Goal: Navigation & Orientation: Understand site structure

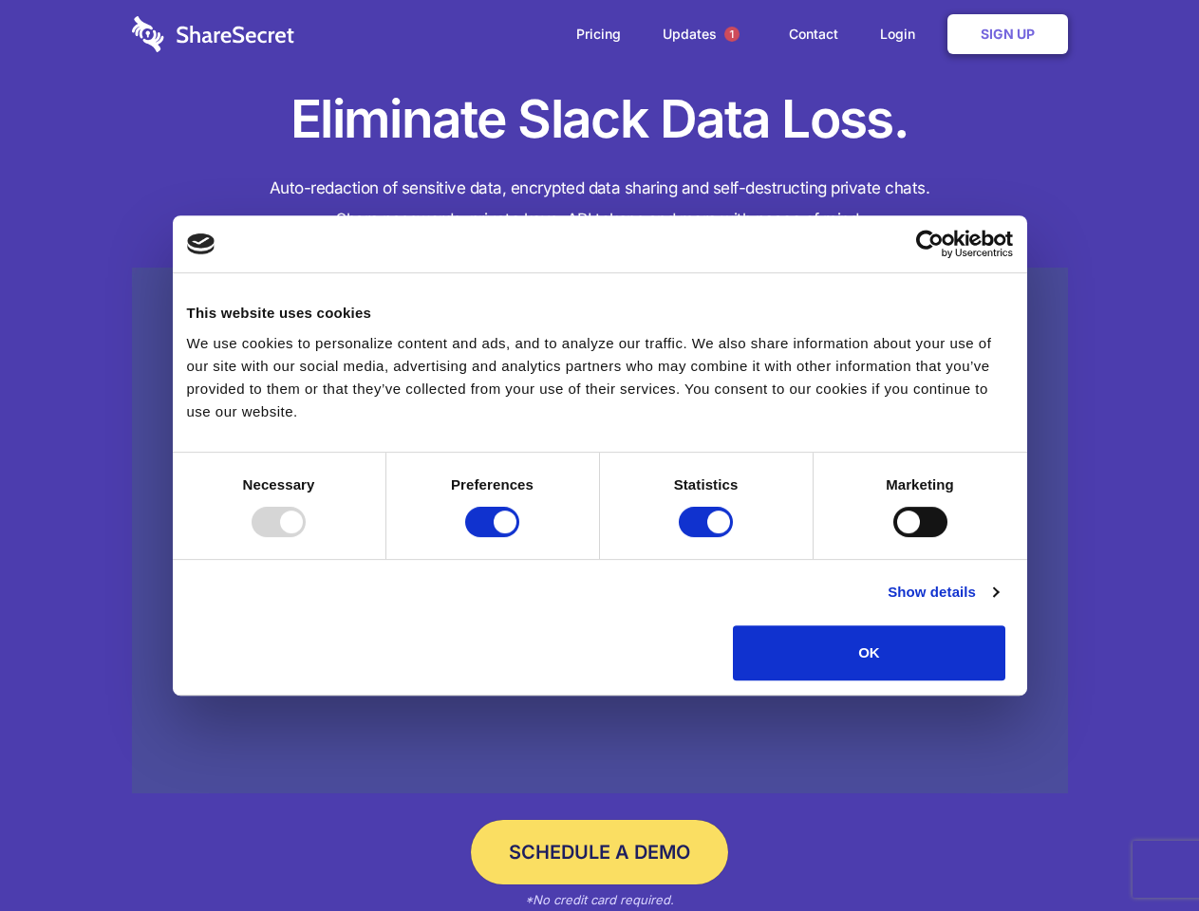
click at [306, 537] on div at bounding box center [279, 522] width 54 height 30
click at [519, 537] on input "Preferences" at bounding box center [492, 522] width 54 height 30
checkbox input "false"
click at [708, 537] on input "Statistics" at bounding box center [706, 522] width 54 height 30
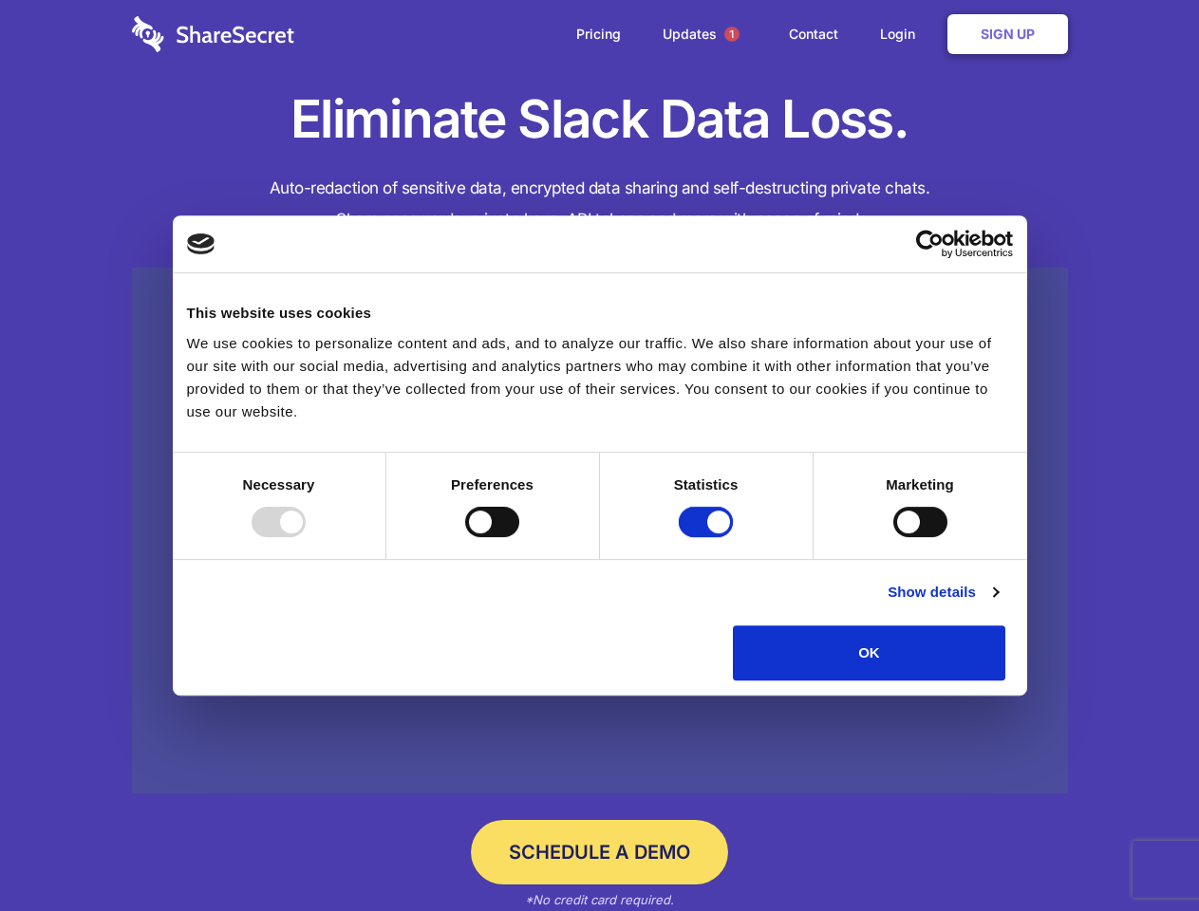
checkbox input "false"
click at [893, 537] on input "Marketing" at bounding box center [920, 522] width 54 height 30
checkbox input "true"
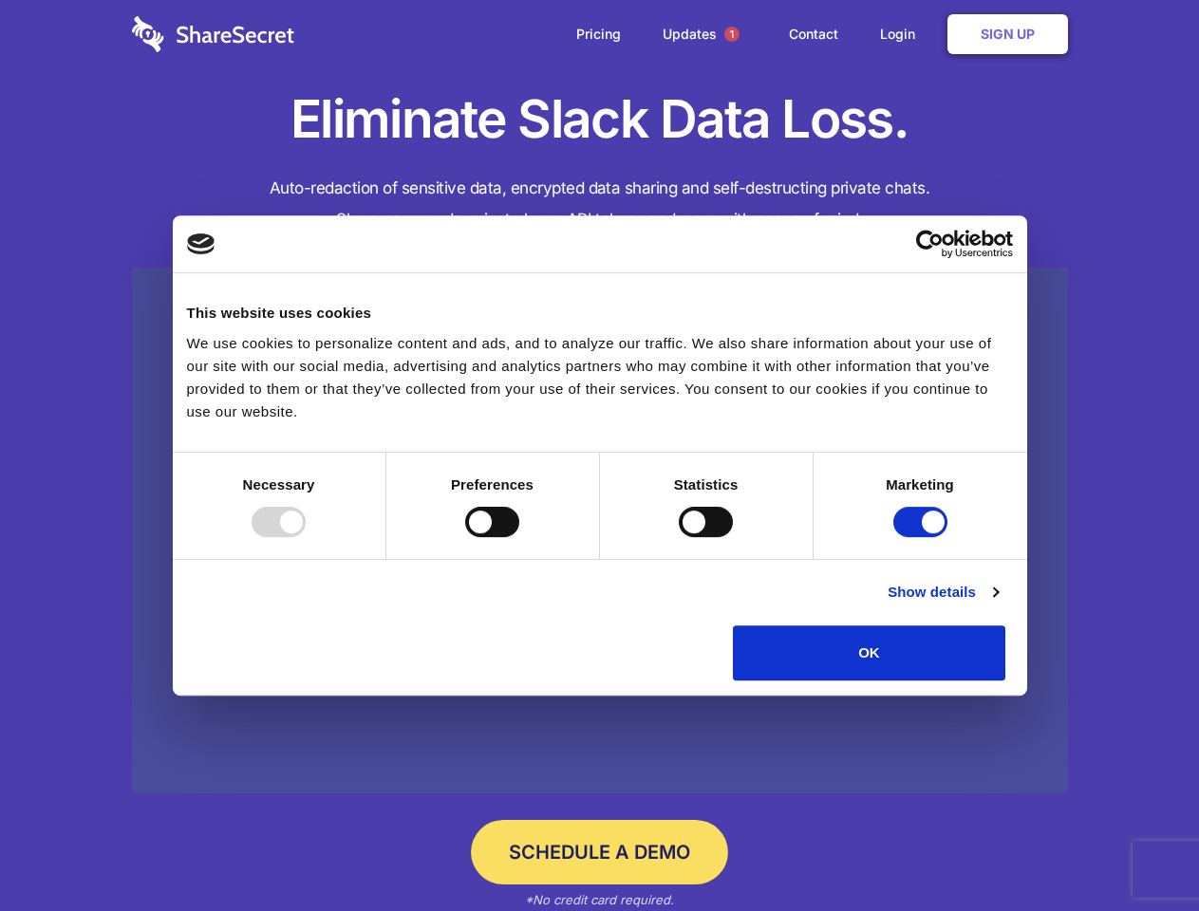
click at [998, 604] on link "Show details" at bounding box center [942, 592] width 110 height 23
